Goal: Information Seeking & Learning: Check status

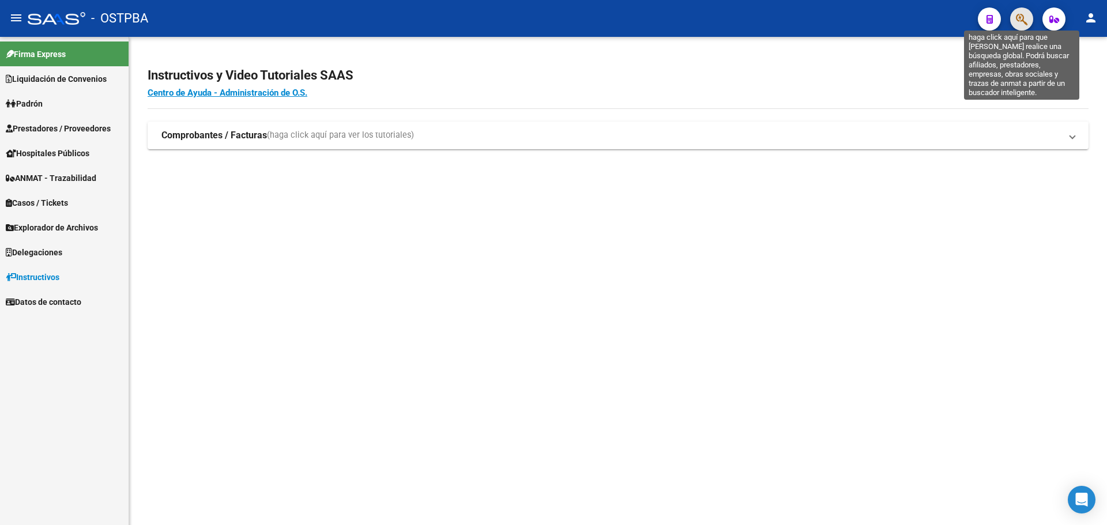
click at [1018, 20] on icon "button" at bounding box center [1022, 19] width 12 height 13
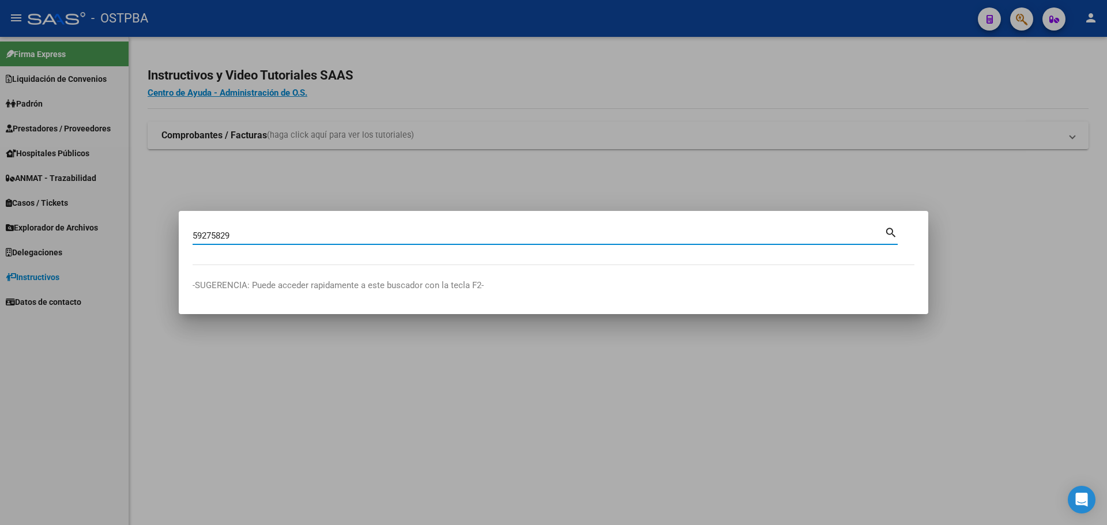
type input "59275829"
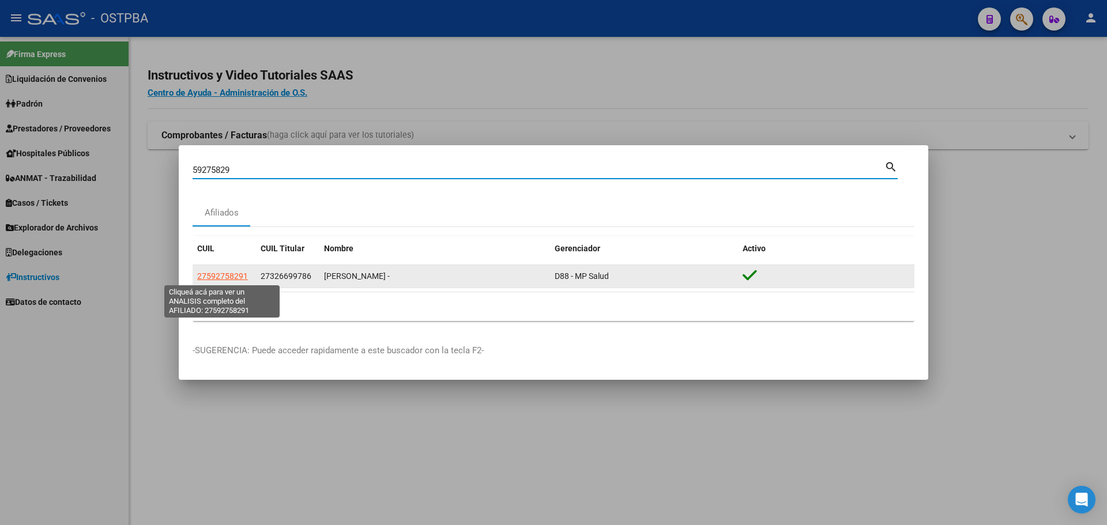
click at [237, 276] on span "27592758291" at bounding box center [222, 275] width 51 height 9
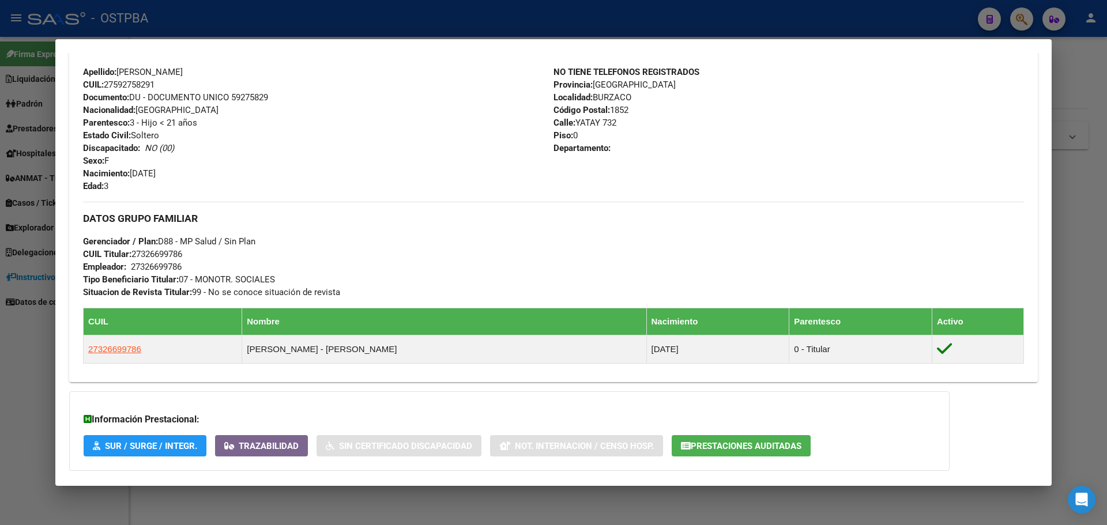
scroll to position [493, 0]
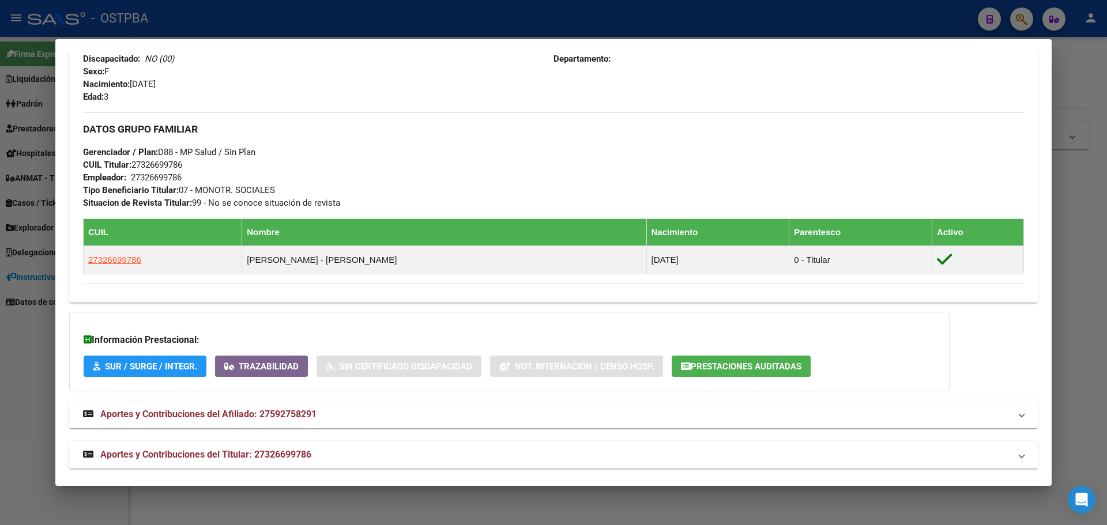
click at [734, 358] on button "Prestaciones Auditadas" at bounding box center [740, 366] width 139 height 21
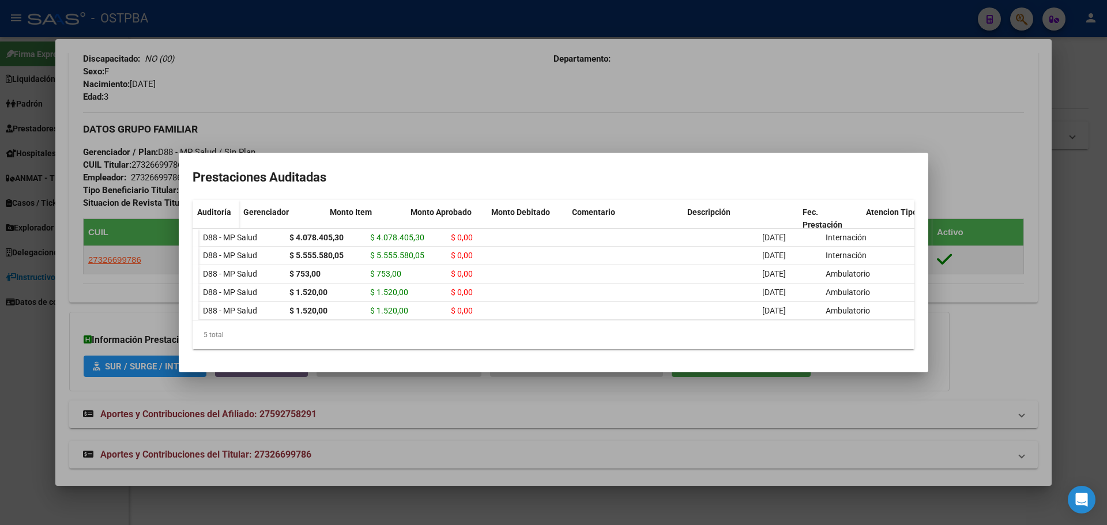
scroll to position [0, 0]
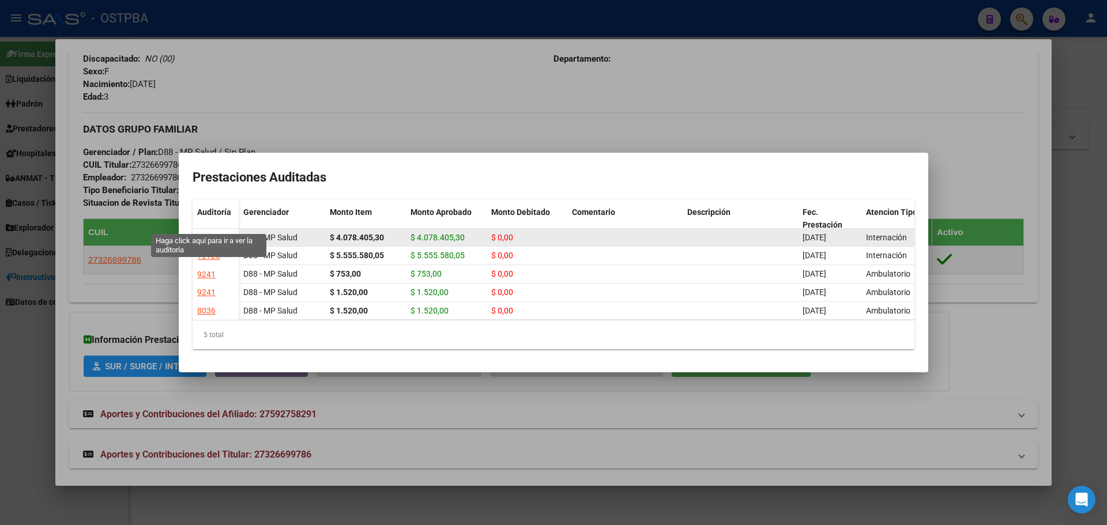
click at [205, 231] on div "12120" at bounding box center [208, 237] width 23 height 13
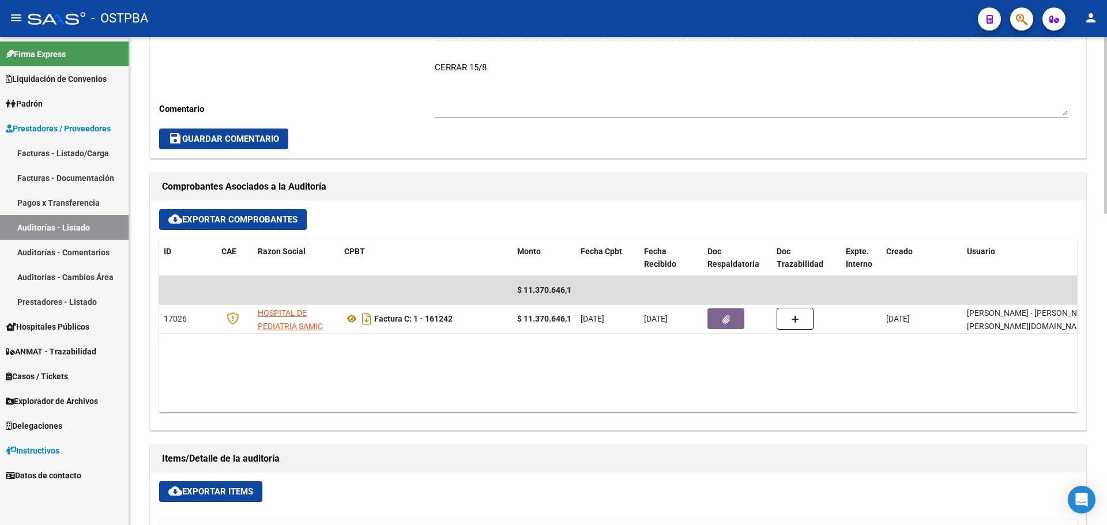
scroll to position [403, 0]
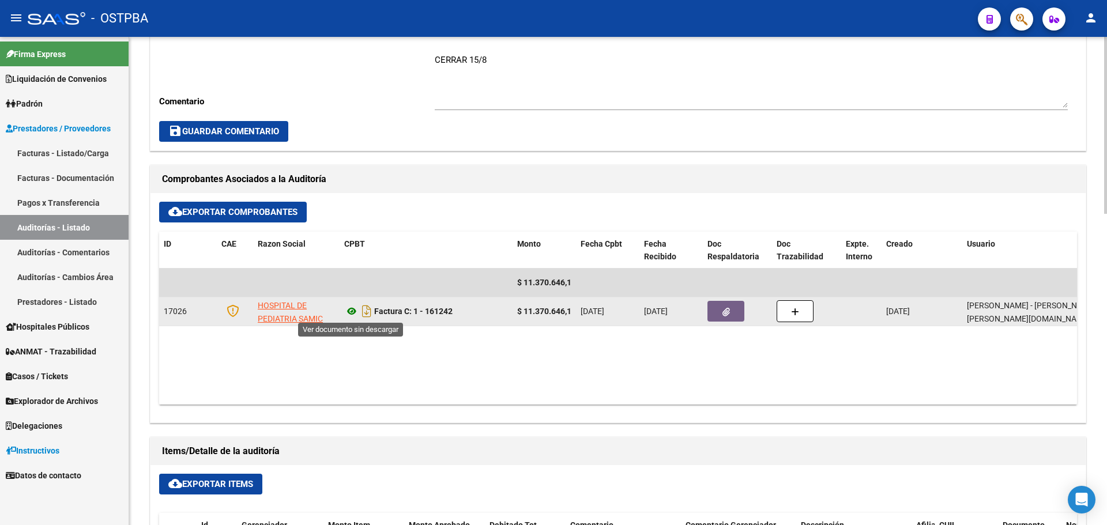
click at [346, 308] on icon at bounding box center [351, 311] width 15 height 14
click at [734, 308] on button "button" at bounding box center [725, 311] width 37 height 21
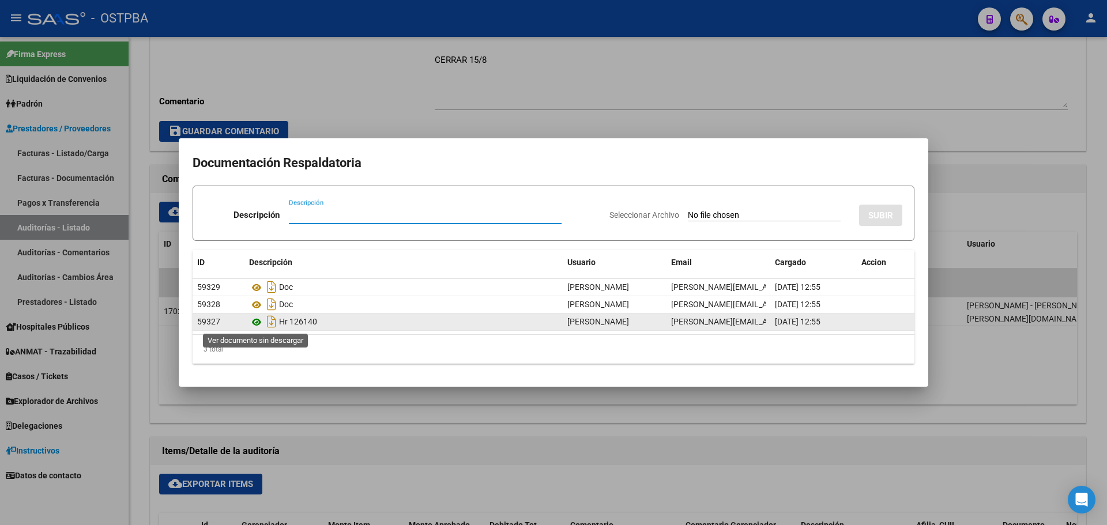
click at [259, 320] on icon at bounding box center [256, 322] width 15 height 14
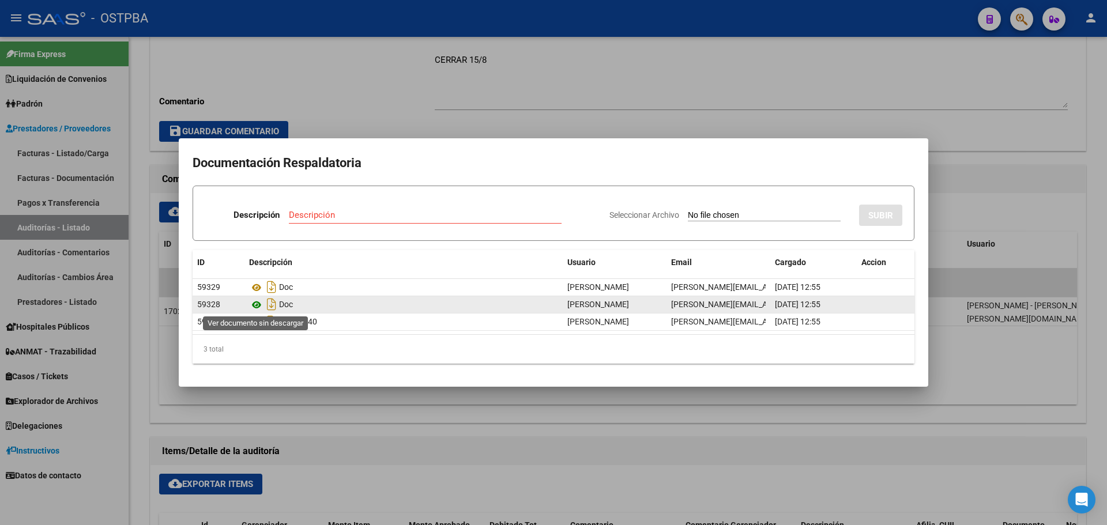
click at [257, 300] on icon at bounding box center [256, 305] width 15 height 14
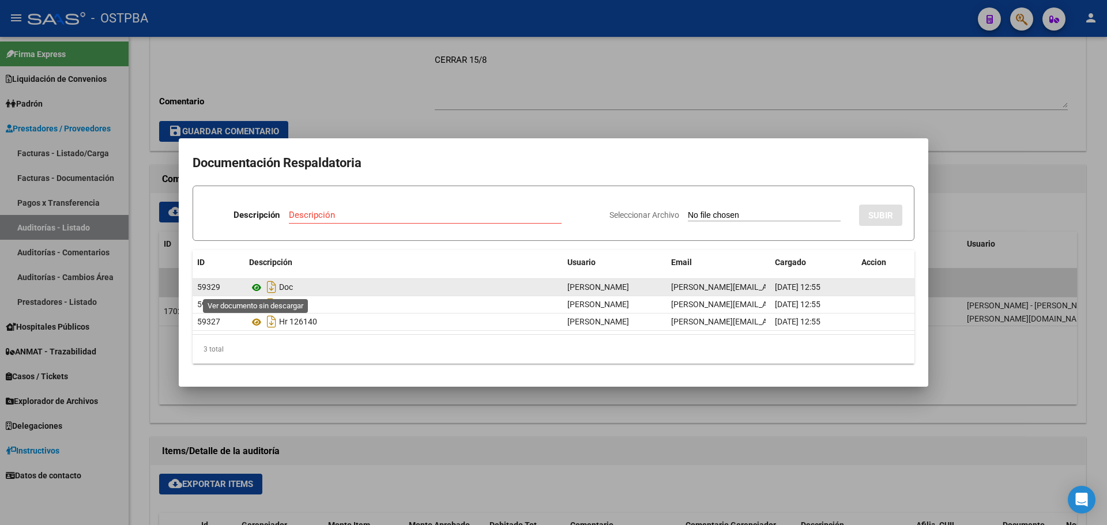
click at [256, 284] on icon at bounding box center [256, 288] width 15 height 14
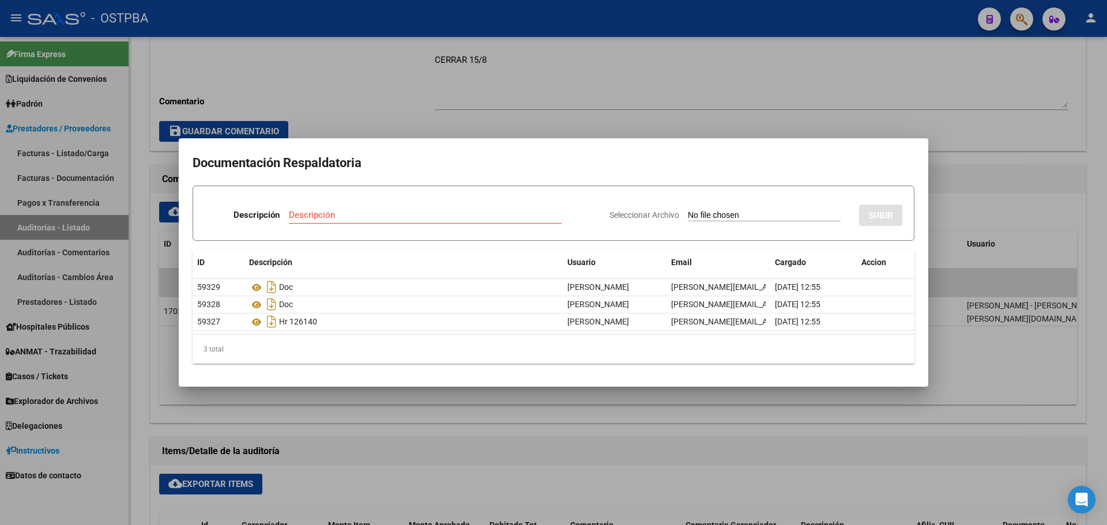
click at [922, 95] on div at bounding box center [553, 262] width 1107 height 525
